Goal: Information Seeking & Learning: Find specific fact

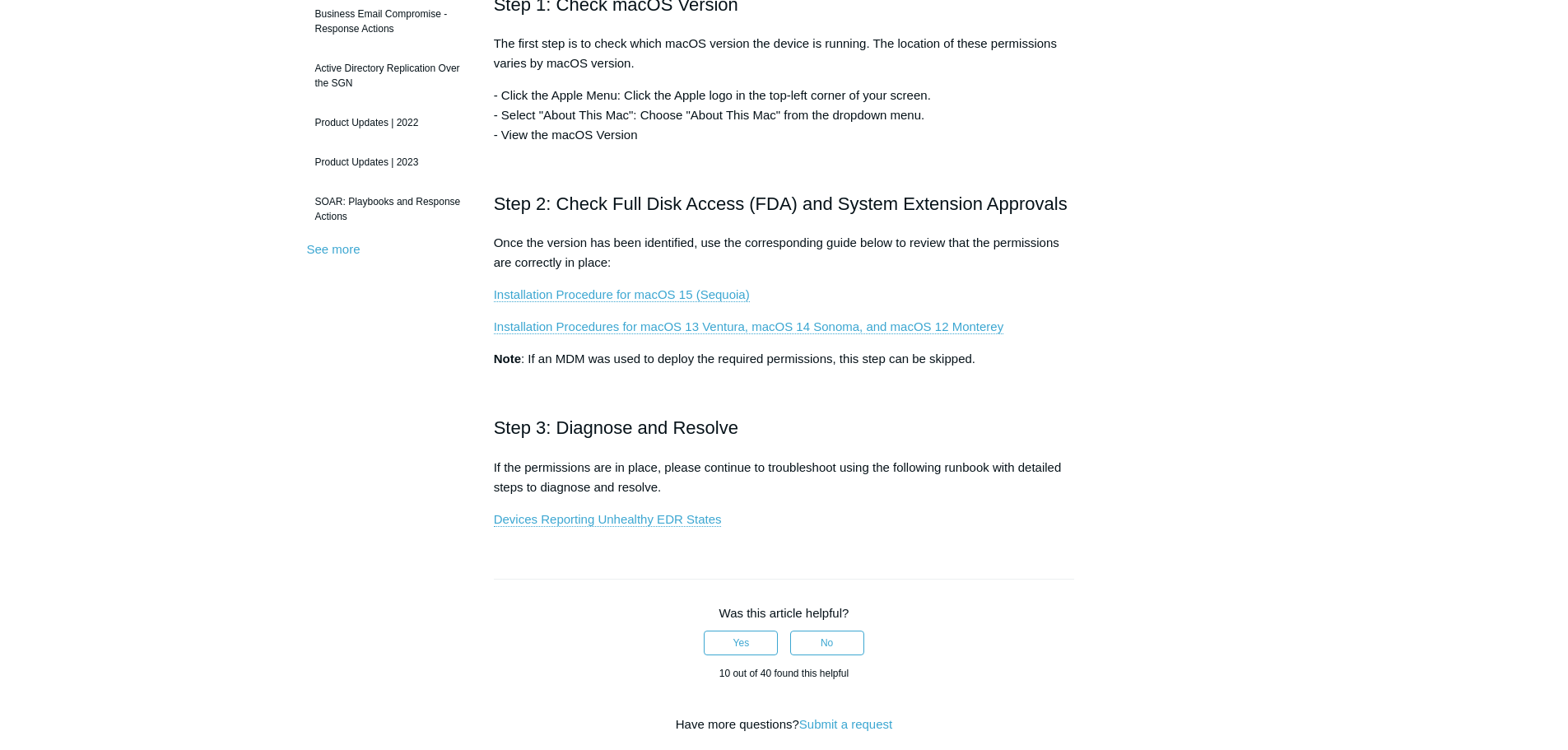
scroll to position [411, 0]
click at [695, 287] on link "Installation Procedure for macOS 15 (Sequoia)" at bounding box center [622, 293] width 256 height 15
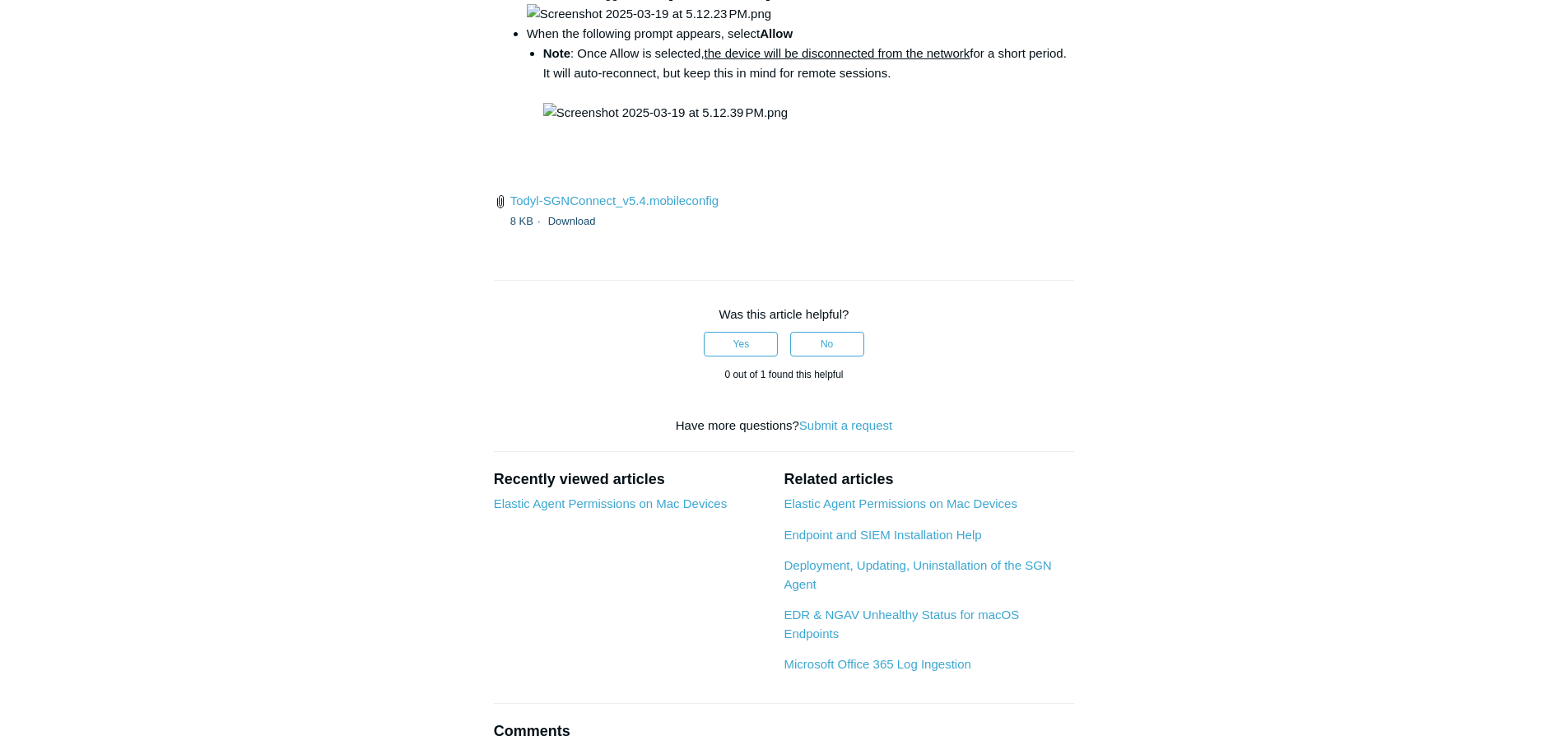
scroll to position [2387, 0]
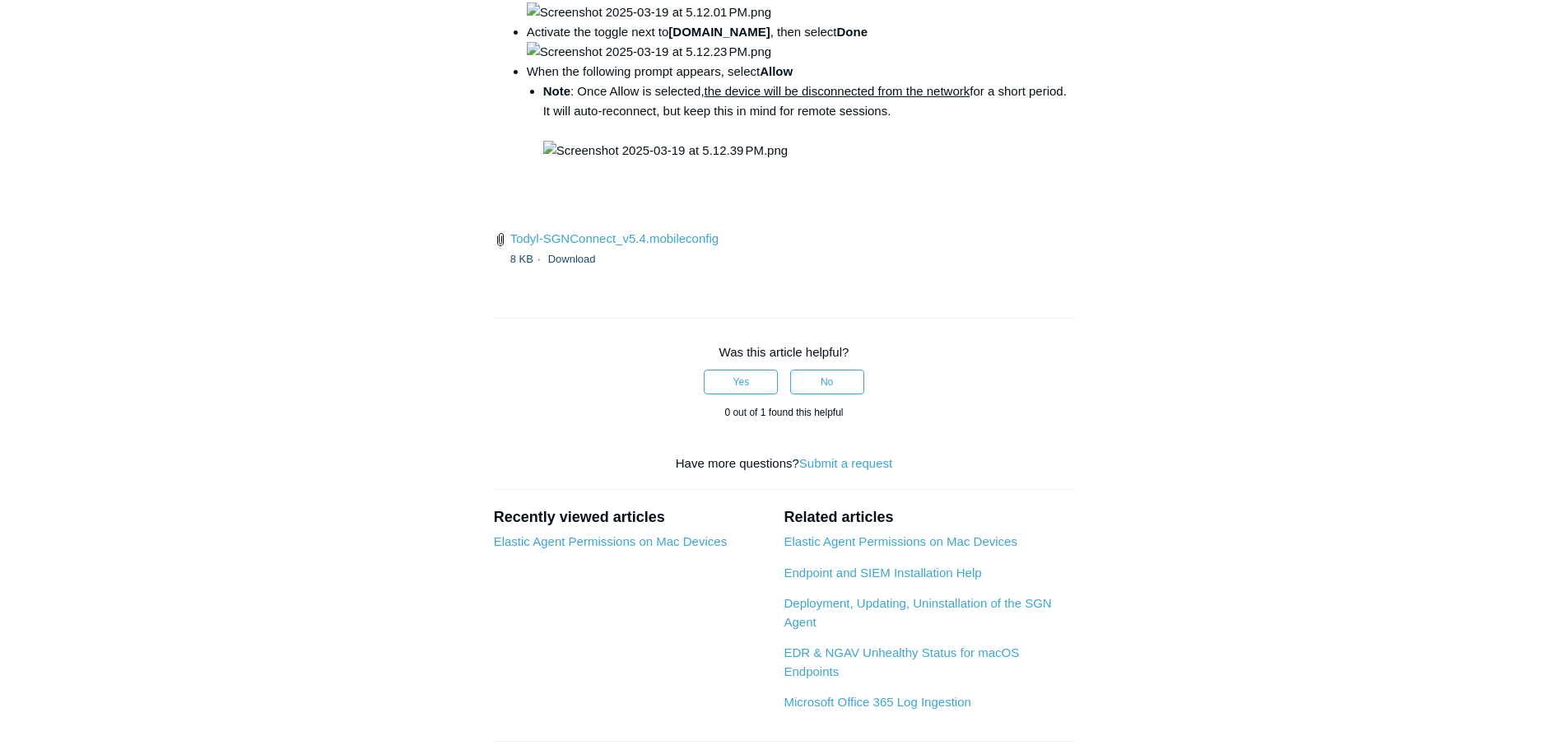
drag, startPoint x: 973, startPoint y: 372, endPoint x: 729, endPoint y: 375, distance: 244.0
copy code "open /Library/PrivilegedHelperTools/"
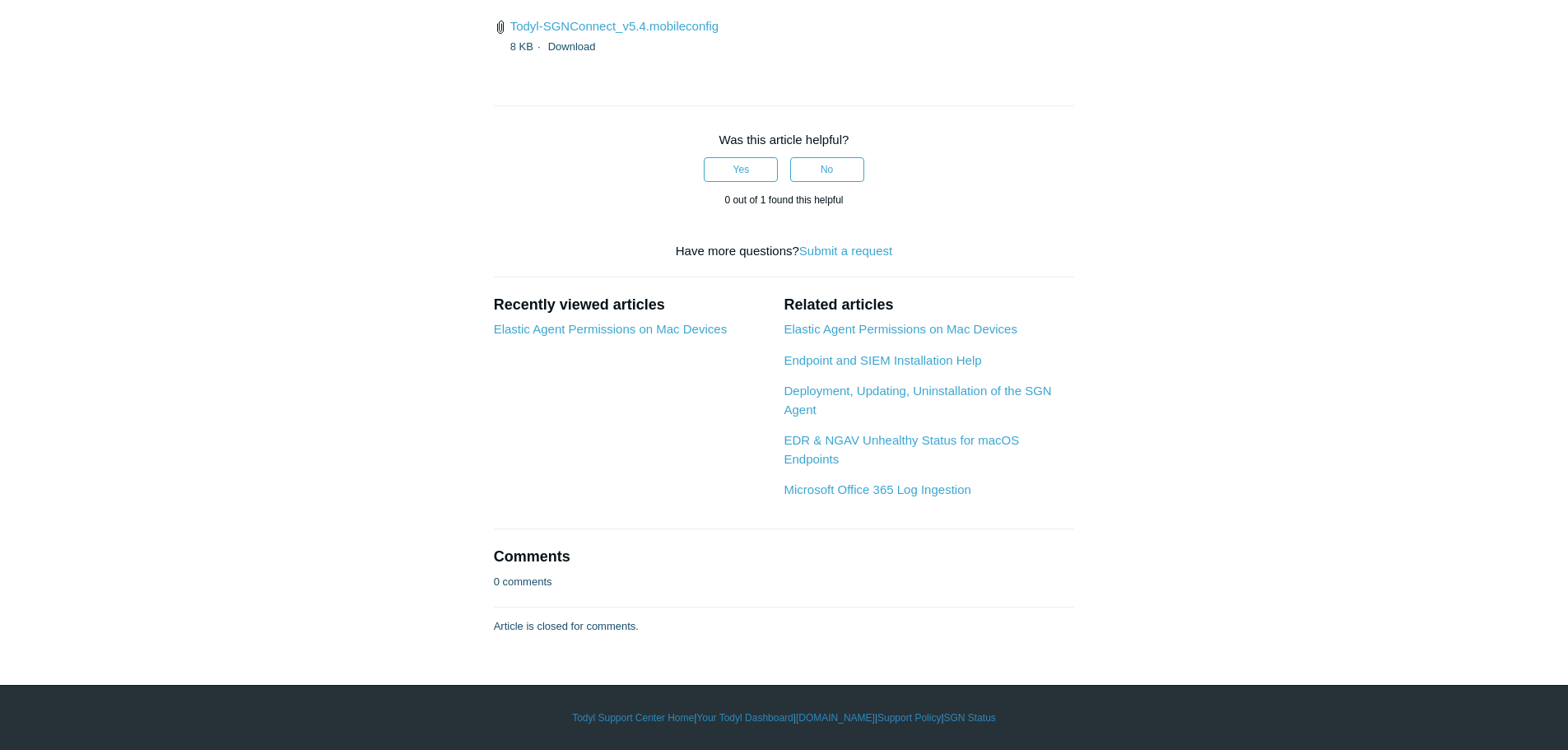
scroll to position [2799, 0]
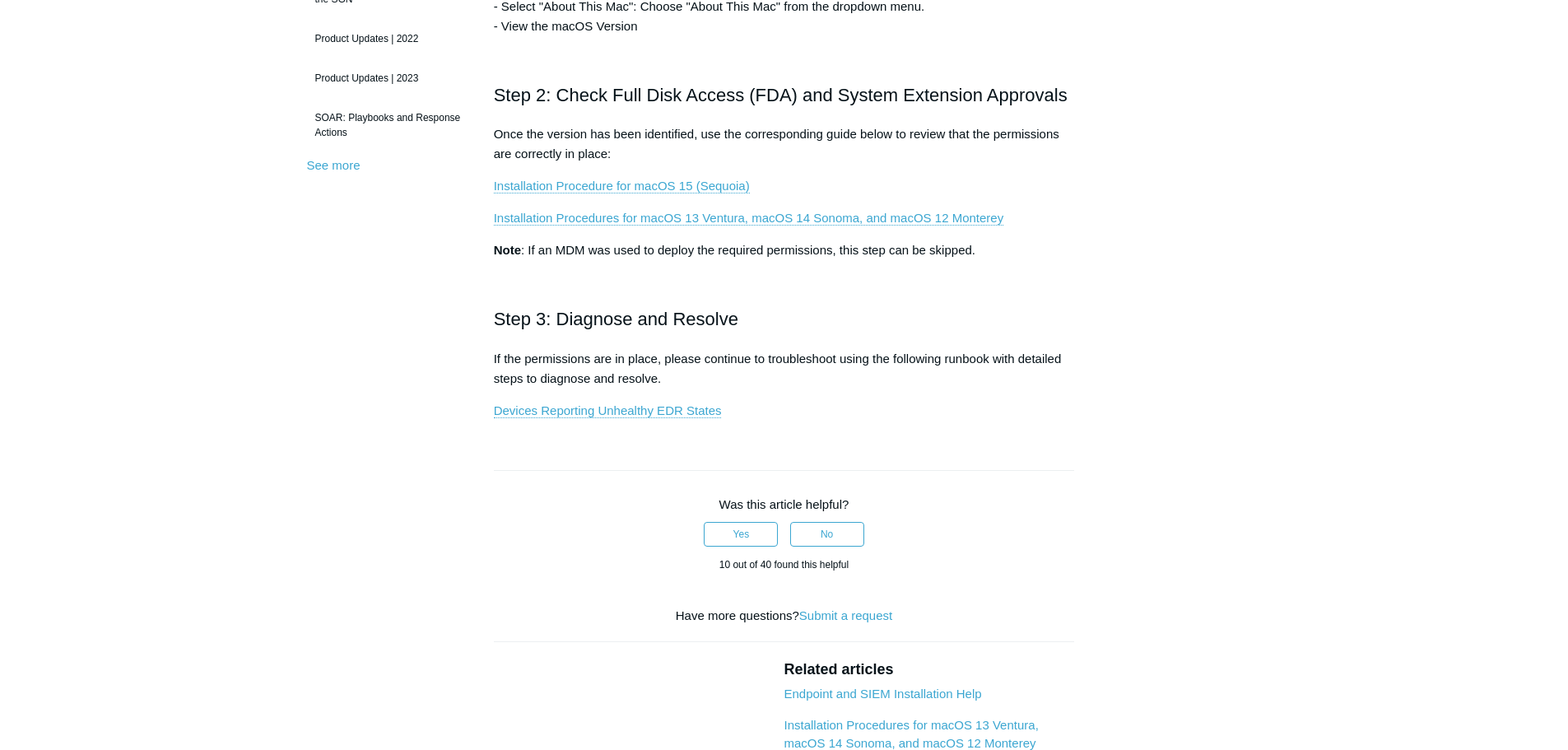
scroll to position [411, 0]
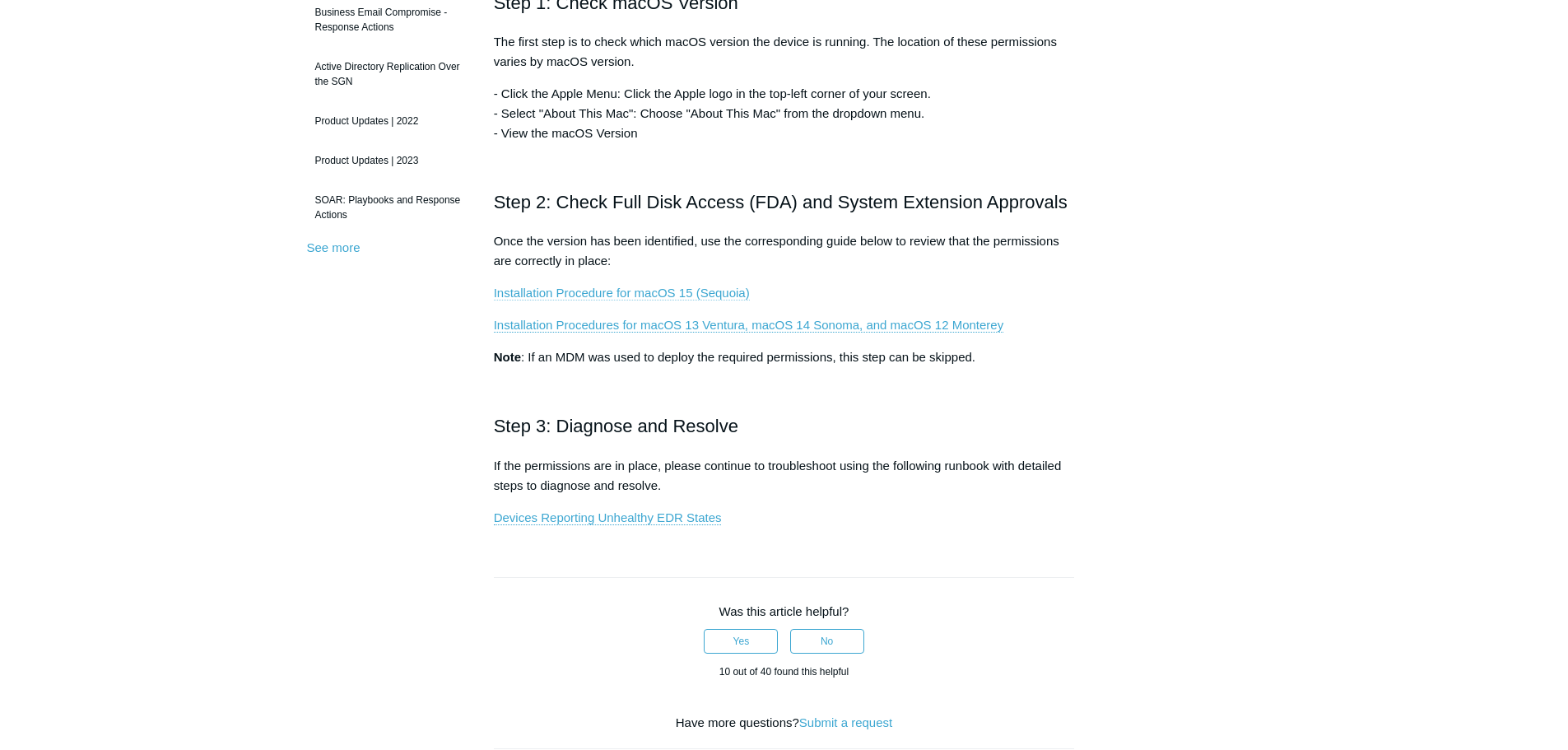
click at [664, 290] on link "Installation Procedure for macOS 15 (Sequoia)" at bounding box center [622, 293] width 256 height 15
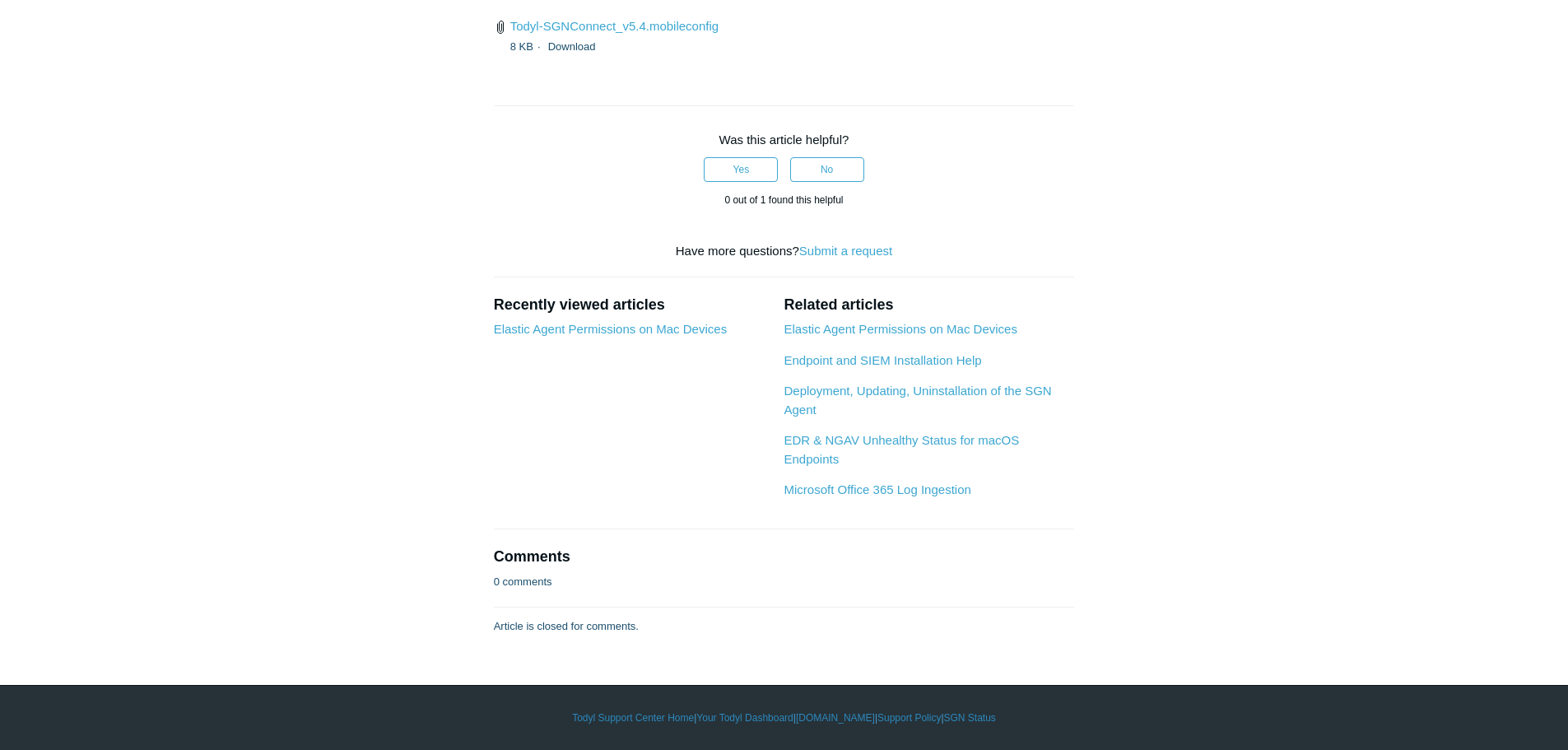
scroll to position [3869, 0]
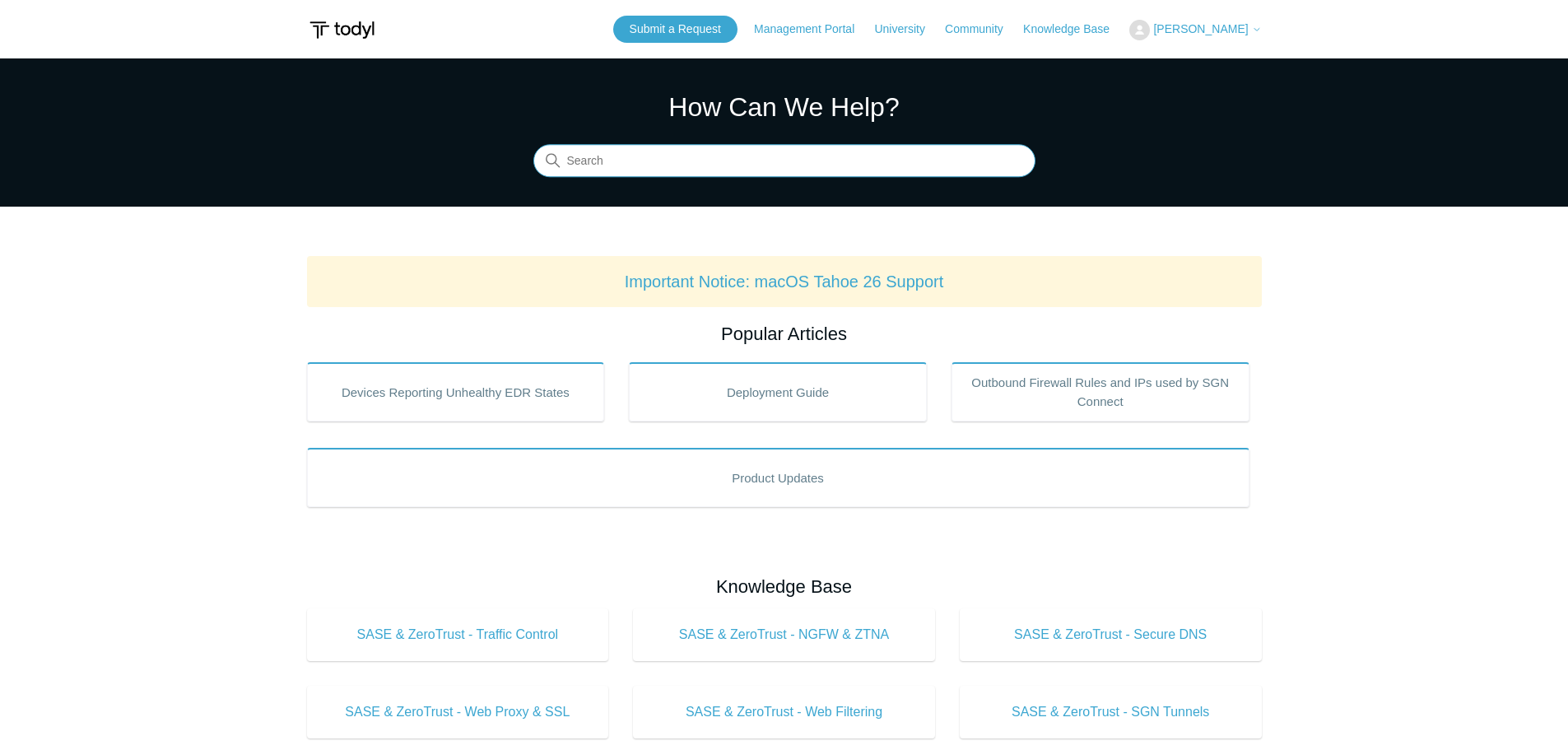
click at [654, 151] on input "Search" at bounding box center [784, 161] width 502 height 33
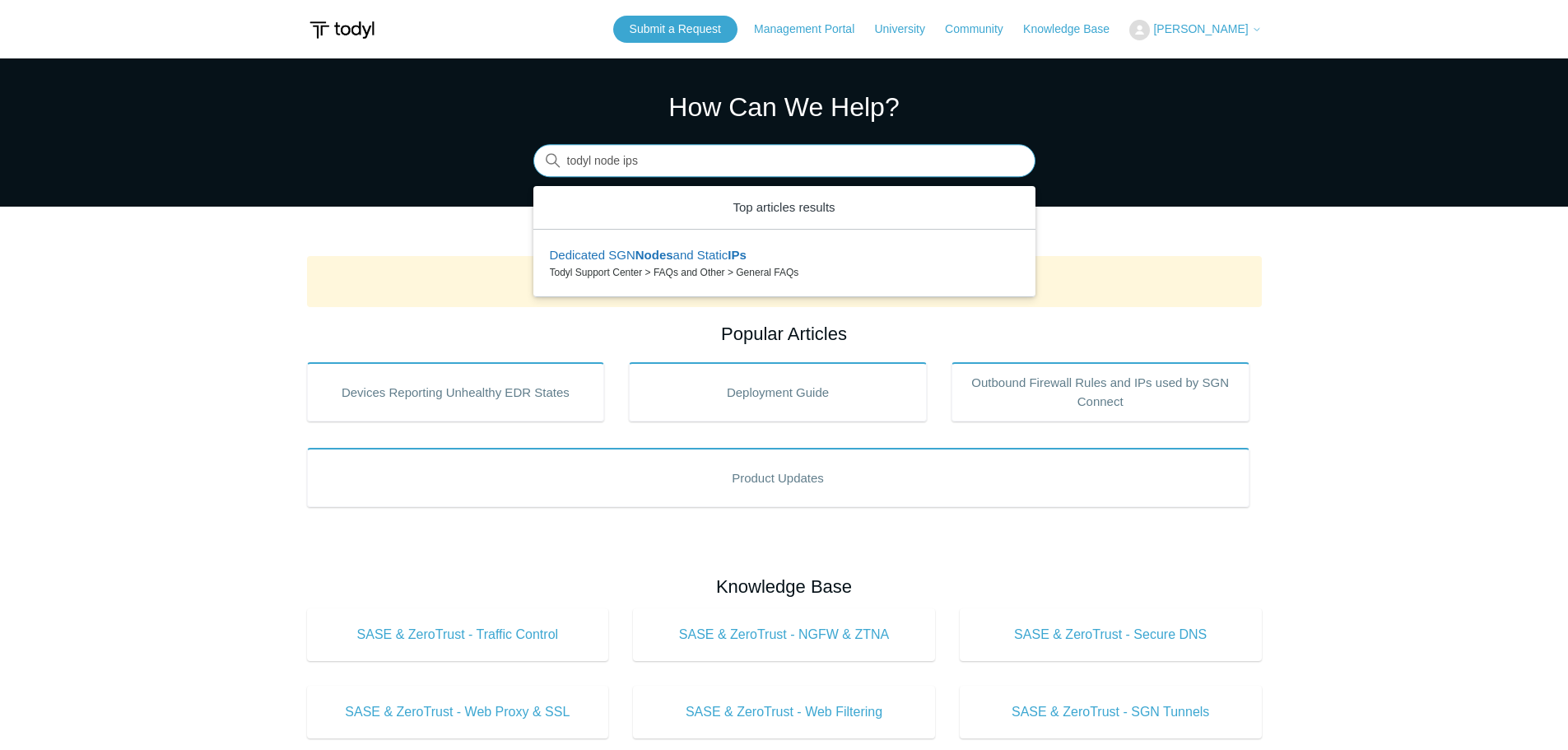
type input "todyl node ips"
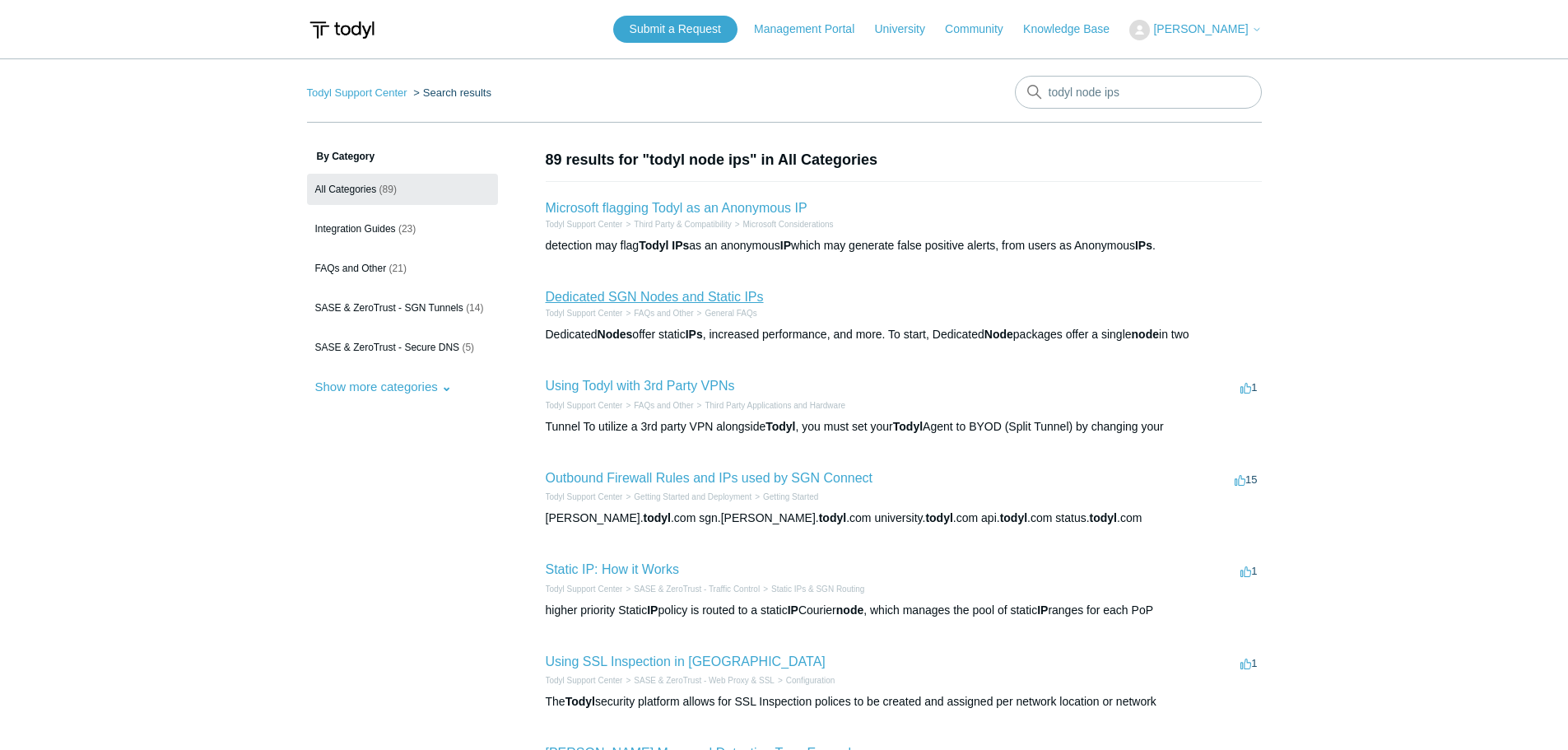
click at [701, 296] on link "Dedicated SGN Nodes and Static IPs" at bounding box center [655, 297] width 218 height 14
click at [1105, 89] on input "todyl node ips" at bounding box center [1138, 92] width 247 height 33
click at [1105, 88] on input "todyl node ips" at bounding box center [1138, 92] width 247 height 33
type input "todyl ips"
